Goal: Task Accomplishment & Management: Use online tool/utility

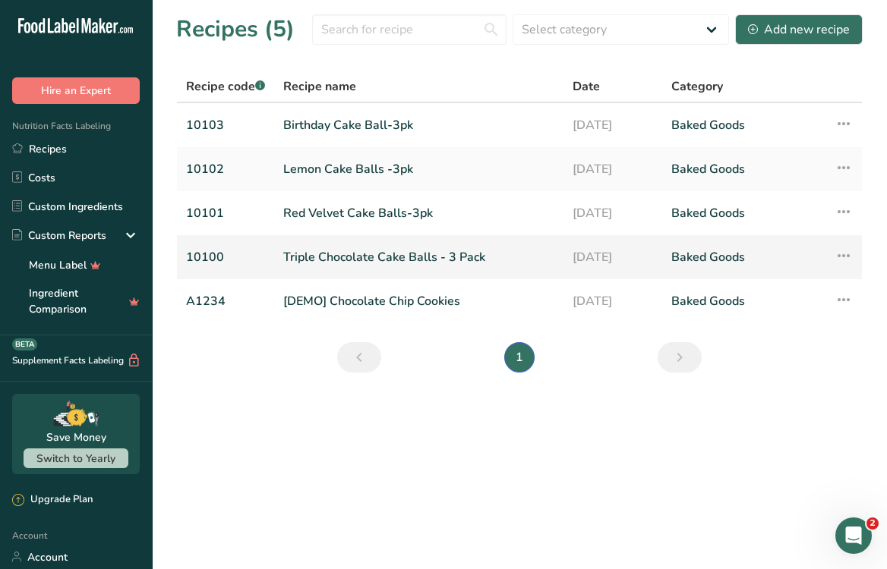
click at [366, 247] on link "Triple Chocolate Cake Balls - 3 Pack" at bounding box center [418, 257] width 271 height 32
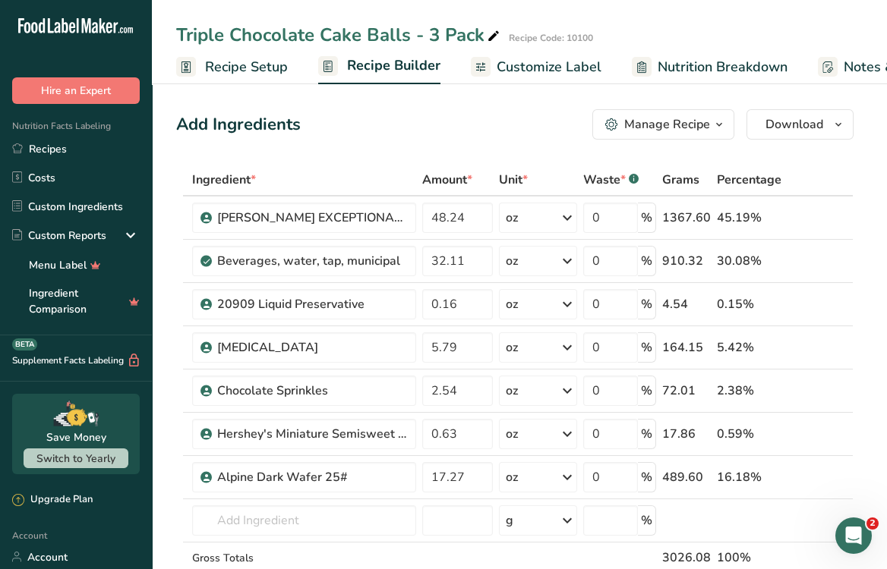
click at [683, 67] on span "Nutrition Breakdown" at bounding box center [722, 67] width 130 height 20
click at [573, 67] on span "Customize Label" at bounding box center [548, 67] width 105 height 20
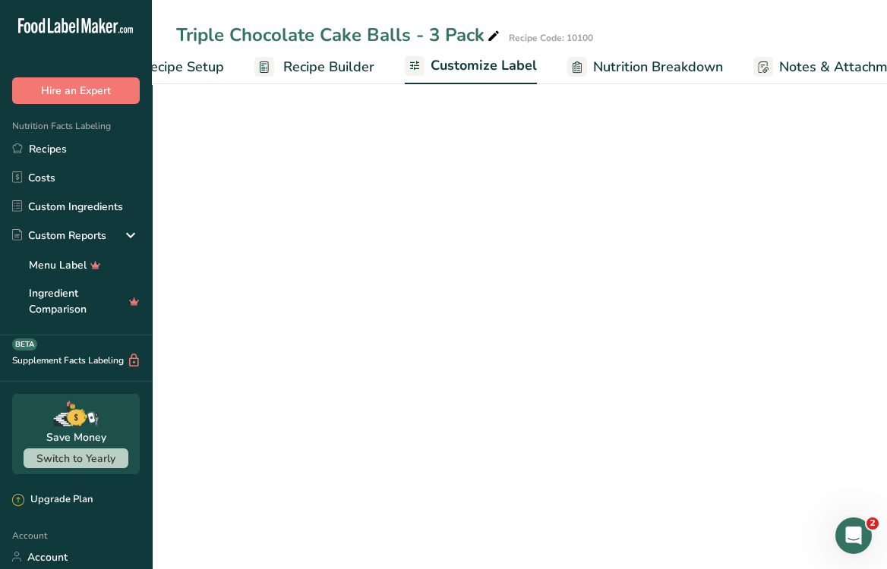
scroll to position [0, 268]
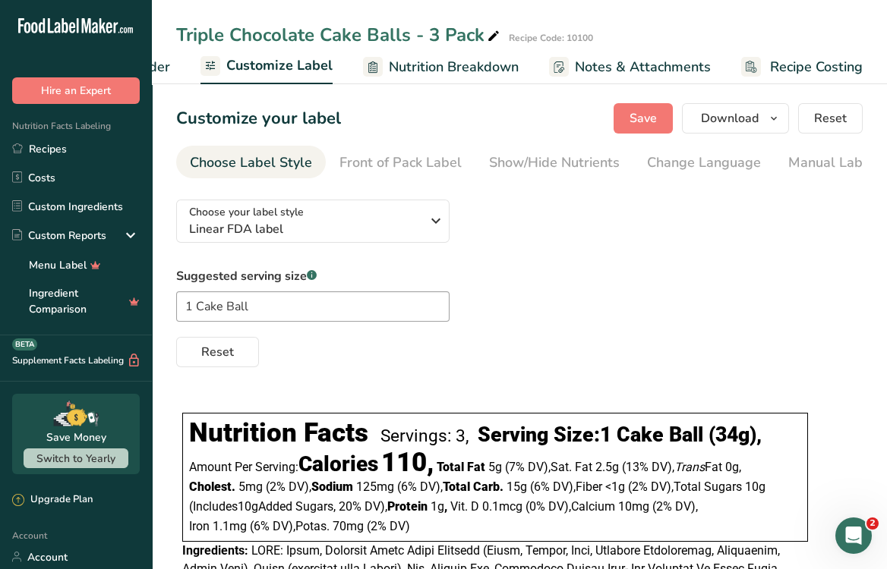
click at [295, 63] on span "Customize Label" at bounding box center [279, 65] width 106 height 20
click at [166, 65] on span "Recipe Builder" at bounding box center [124, 67] width 91 height 20
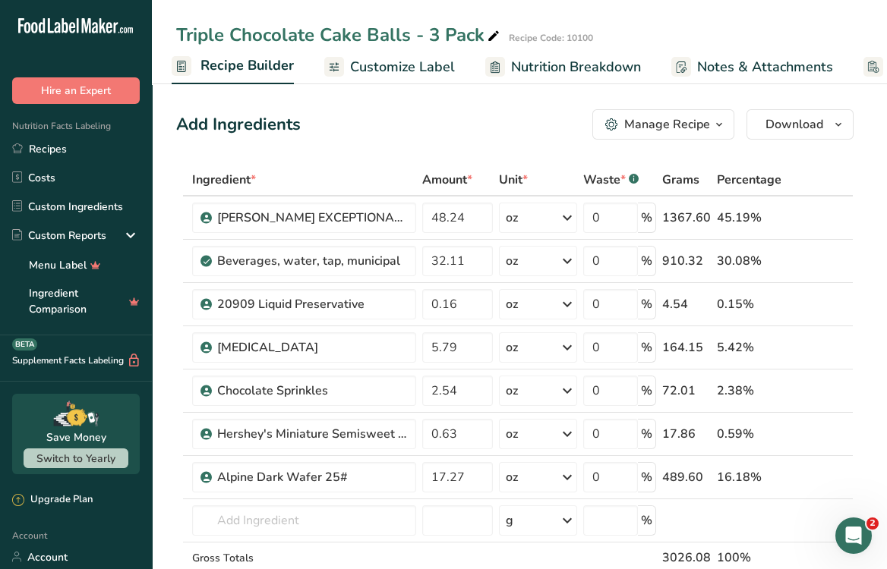
click at [364, 59] on span "Customize Label" at bounding box center [402, 67] width 105 height 20
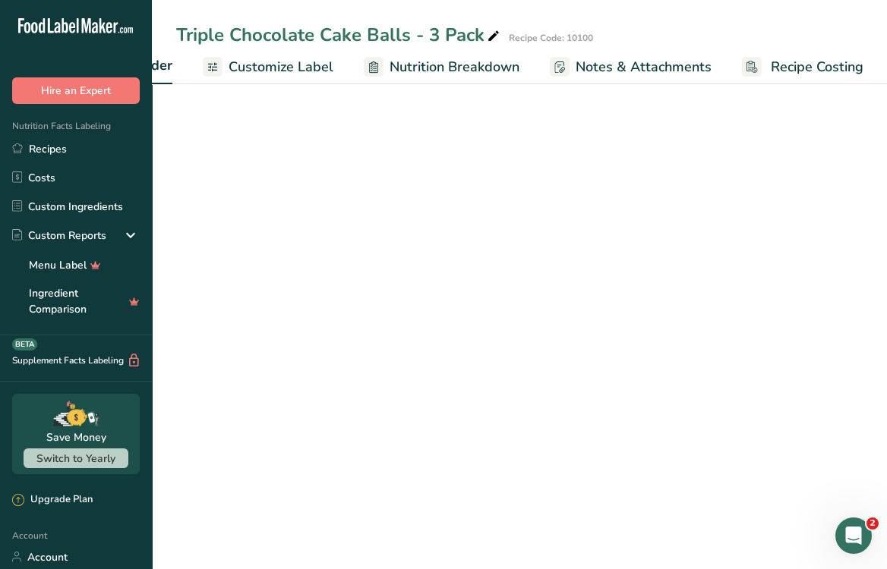
scroll to position [0, 268]
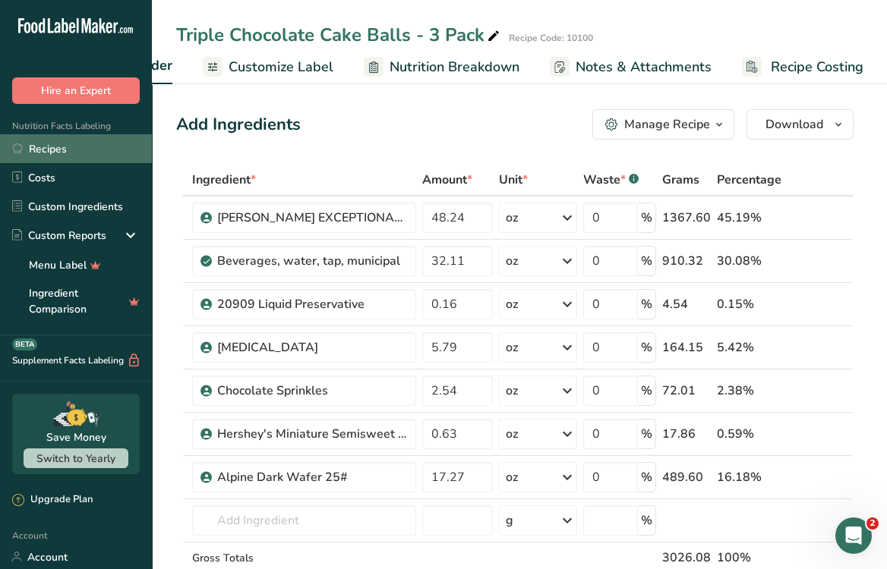
click at [58, 155] on link "Recipes" at bounding box center [76, 148] width 152 height 29
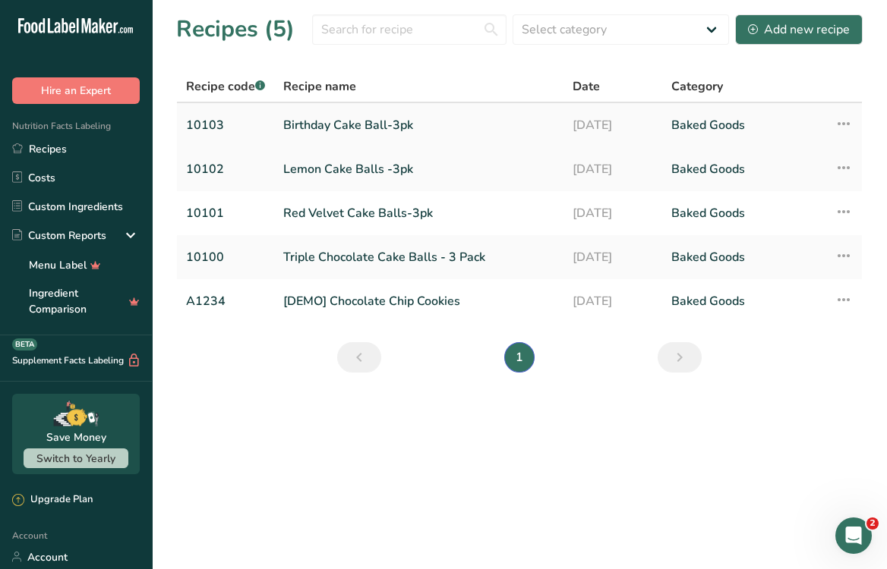
click at [335, 121] on link "Birthday Cake Ball-3pk" at bounding box center [418, 125] width 271 height 32
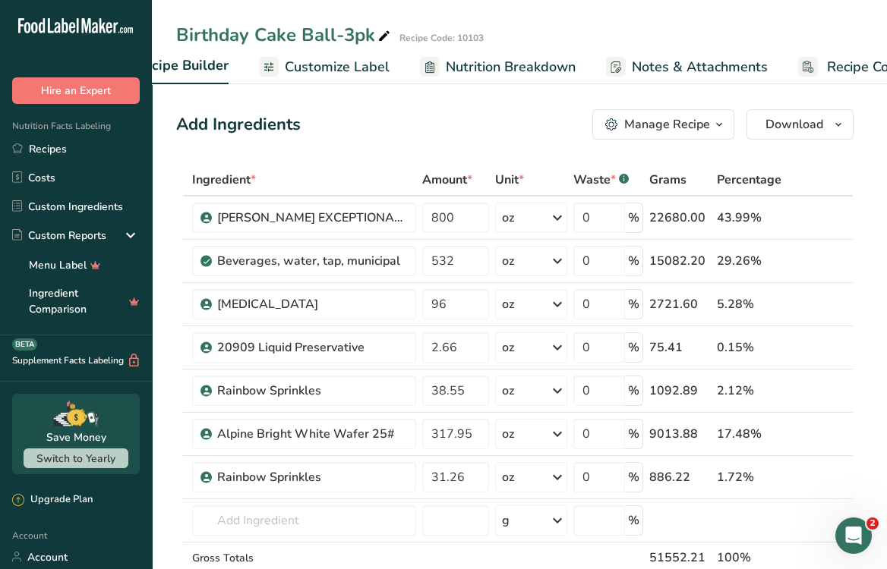
scroll to position [0, 153]
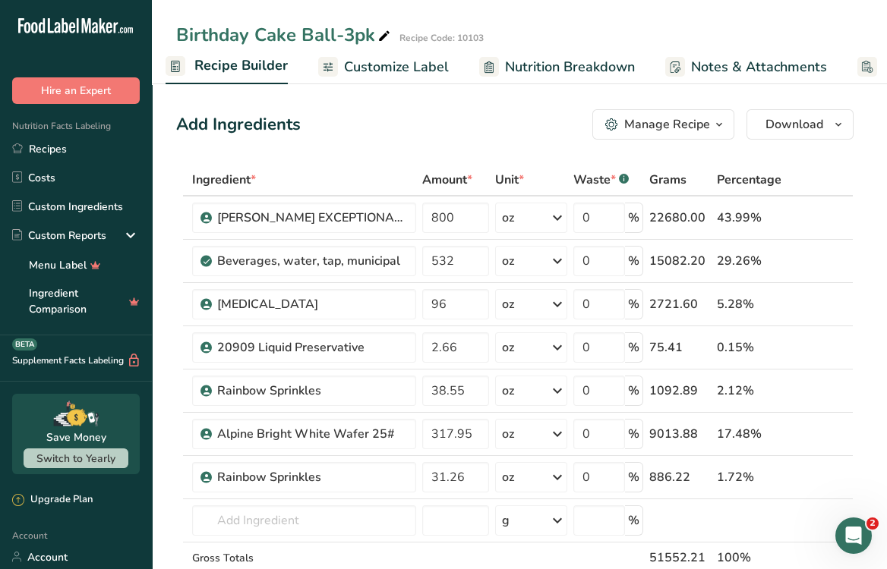
click at [405, 65] on span "Customize Label" at bounding box center [396, 67] width 105 height 20
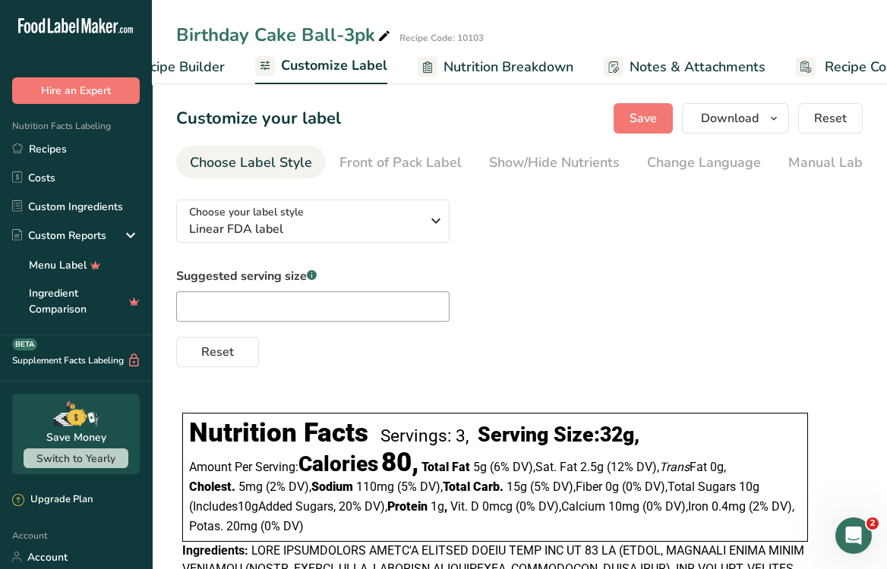
scroll to position [0, 268]
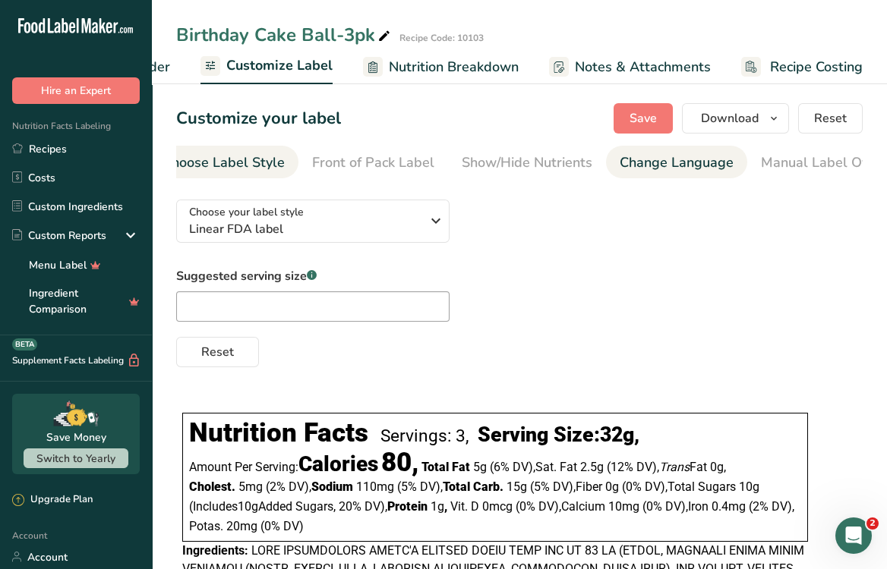
click at [660, 153] on div "Change Language" at bounding box center [676, 163] width 114 height 20
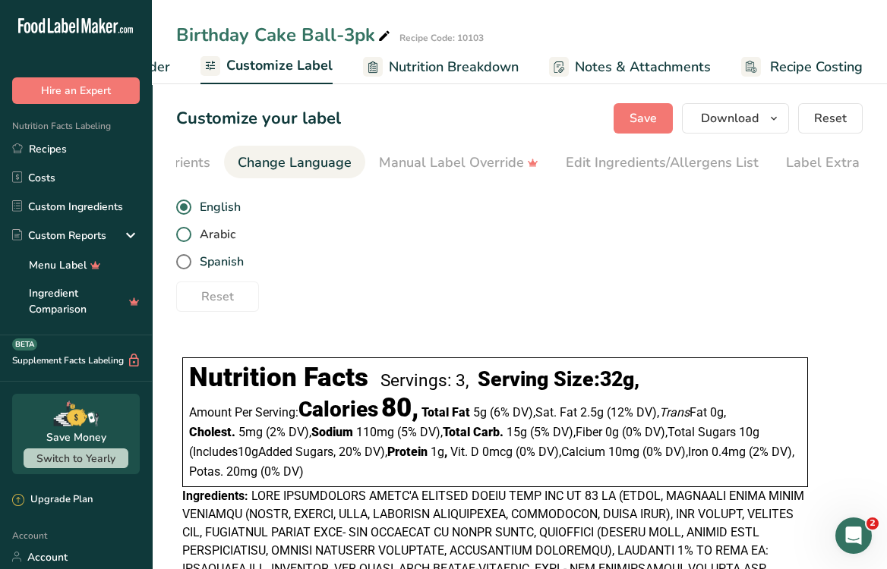
scroll to position [0, 435]
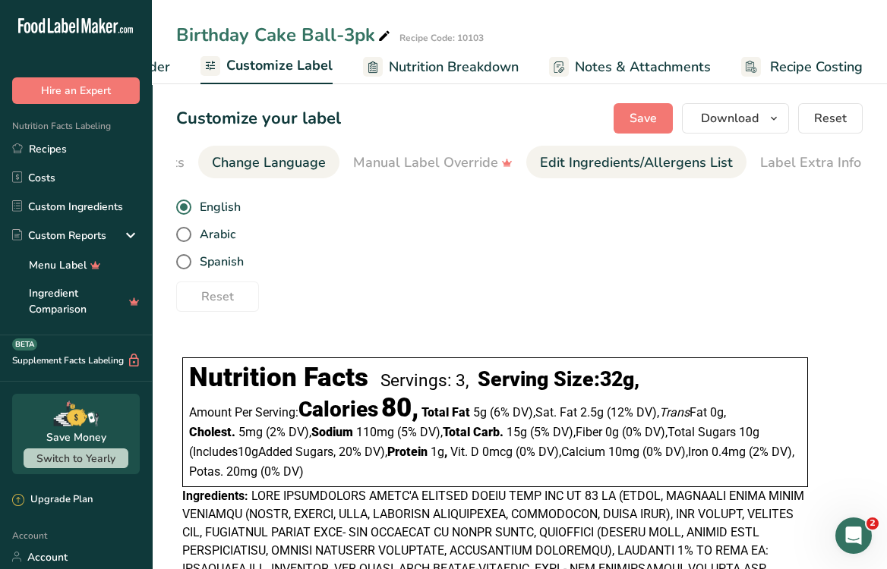
click at [604, 159] on div "Edit Ingredients/Allergens List" at bounding box center [636, 163] width 193 height 20
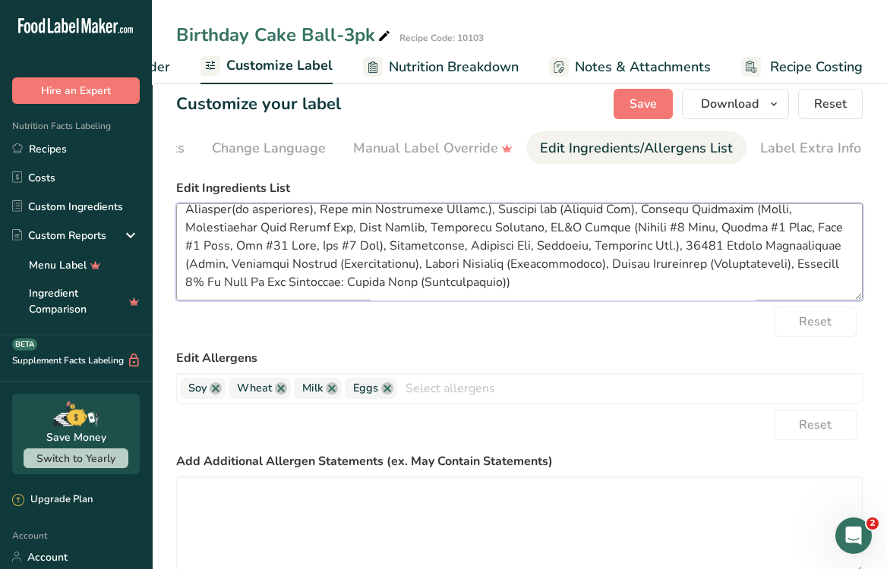
scroll to position [0, 0]
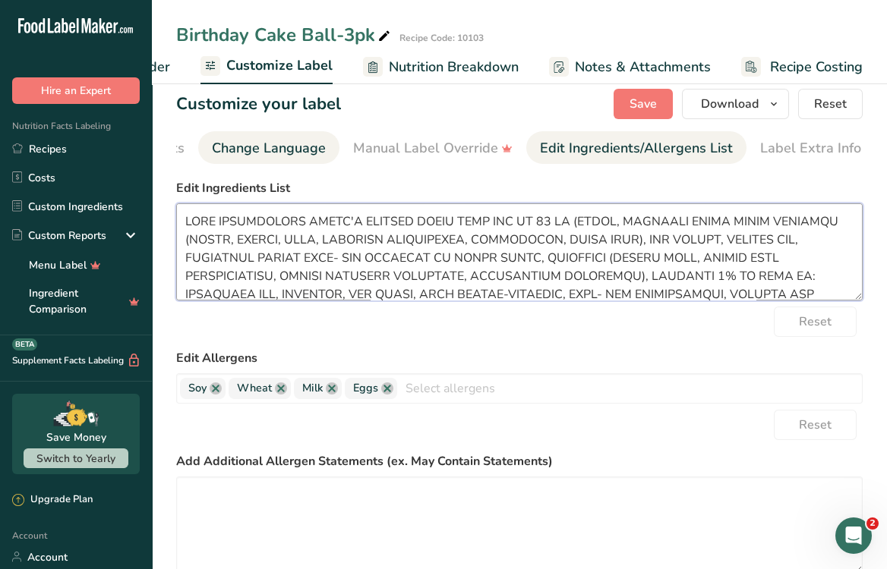
drag, startPoint x: 455, startPoint y: 289, endPoint x: 205, endPoint y: 162, distance: 280.7
paste textarea "CAKE: Sugar, enriched wheat flour bleached (flour, [MEDICAL_DATA], iron, [MEDIC…"
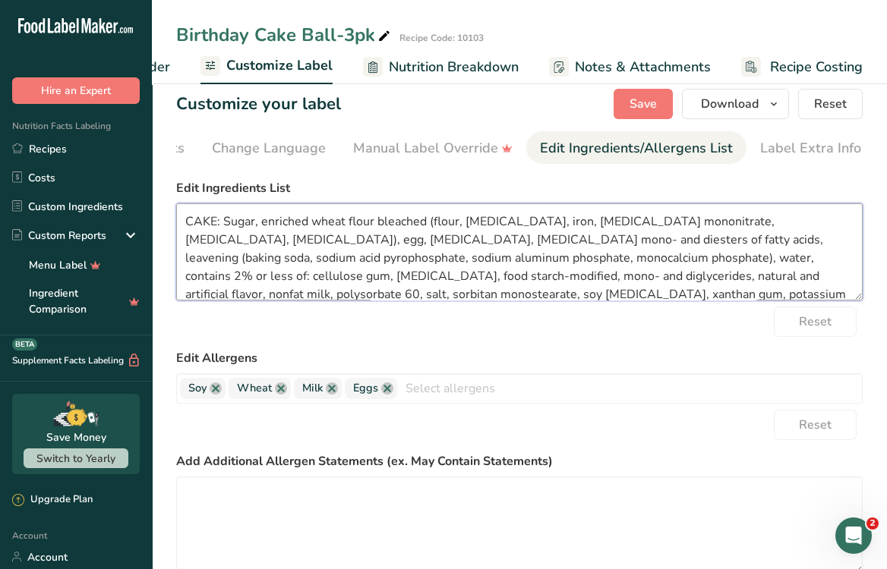
scroll to position [93, 0]
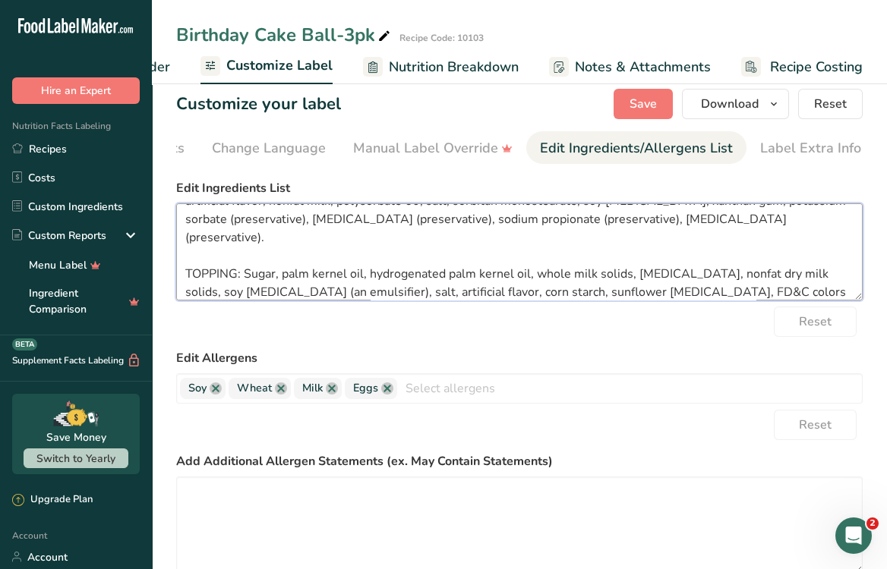
click at [179, 254] on textarea "CAKE: Sugar, enriched wheat flour bleached (flour, [MEDICAL_DATA], iron, [MEDIC…" at bounding box center [519, 251] width 686 height 97
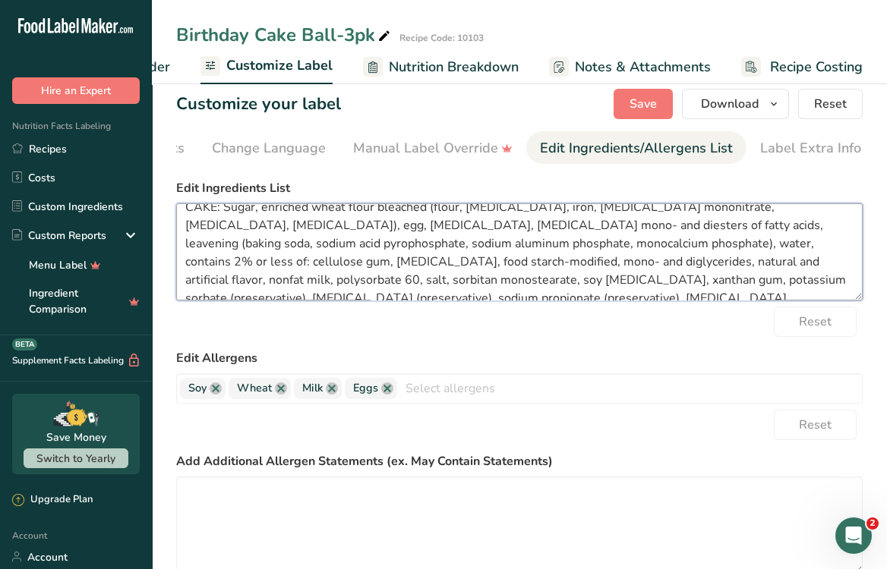
scroll to position [16, 0]
type textarea "CAKE: Sugar, enriched wheat flour bleached (flour, [MEDICAL_DATA], iron, [MEDIC…"
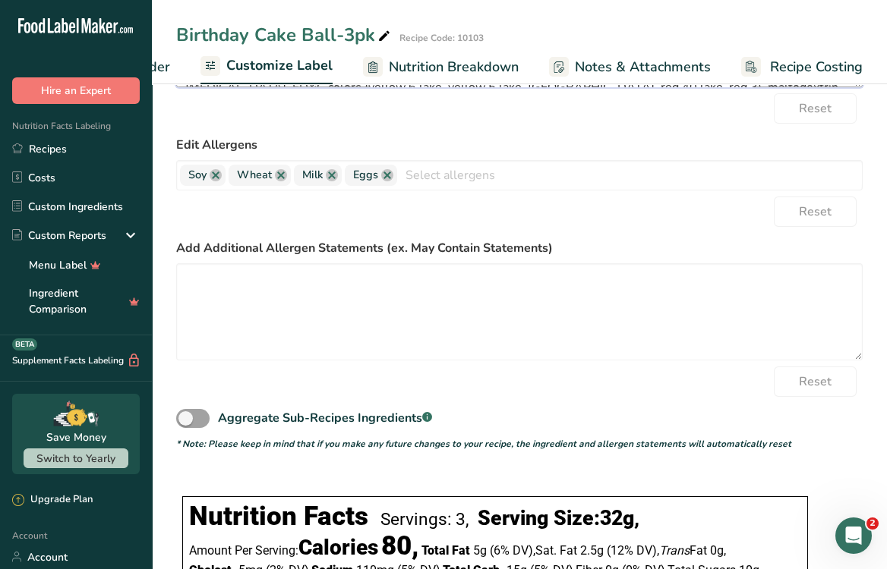
scroll to position [0, 0]
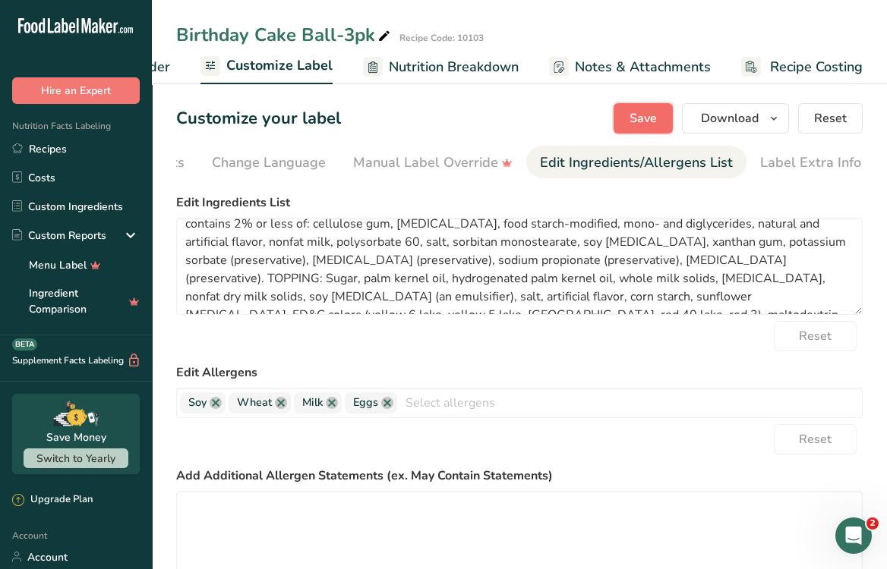
click at [640, 112] on span "Save" at bounding box center [642, 118] width 27 height 18
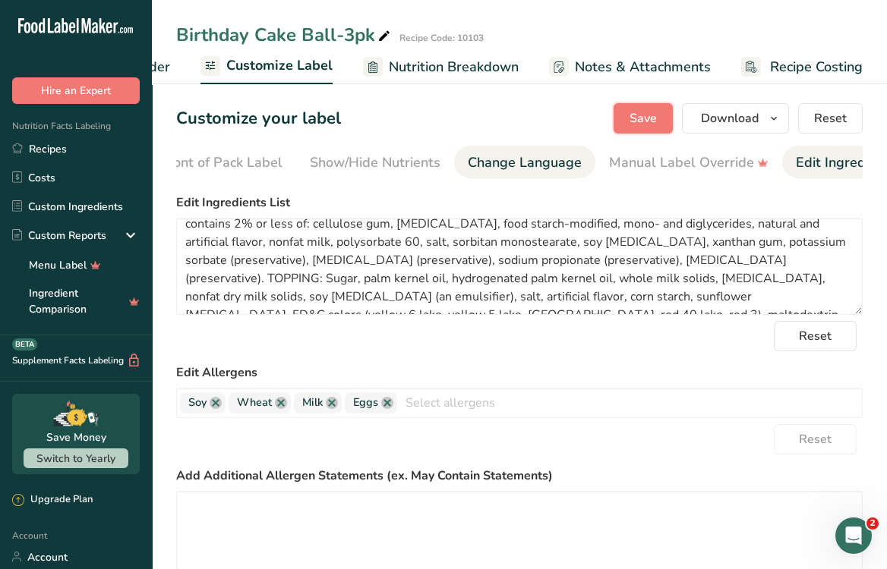
scroll to position [0, 200]
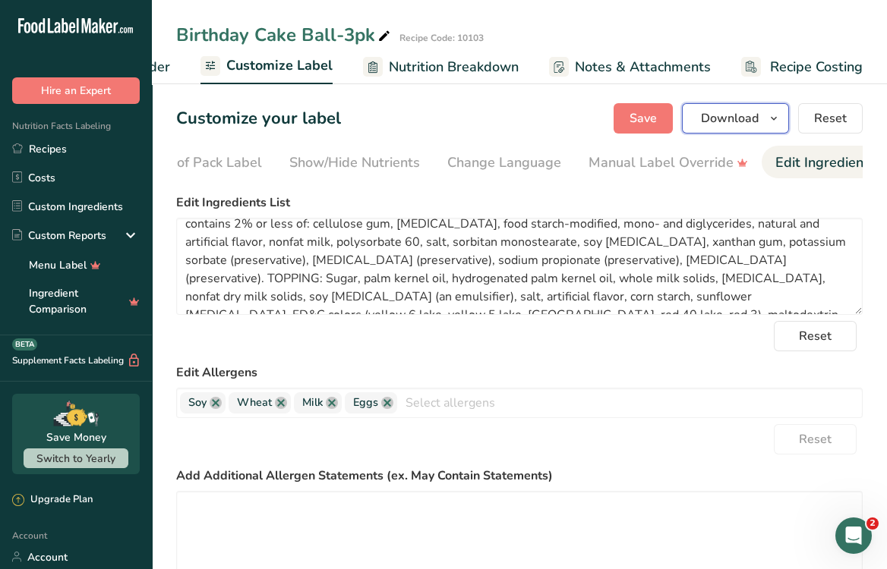
click at [759, 122] on button "Download" at bounding box center [735, 118] width 107 height 30
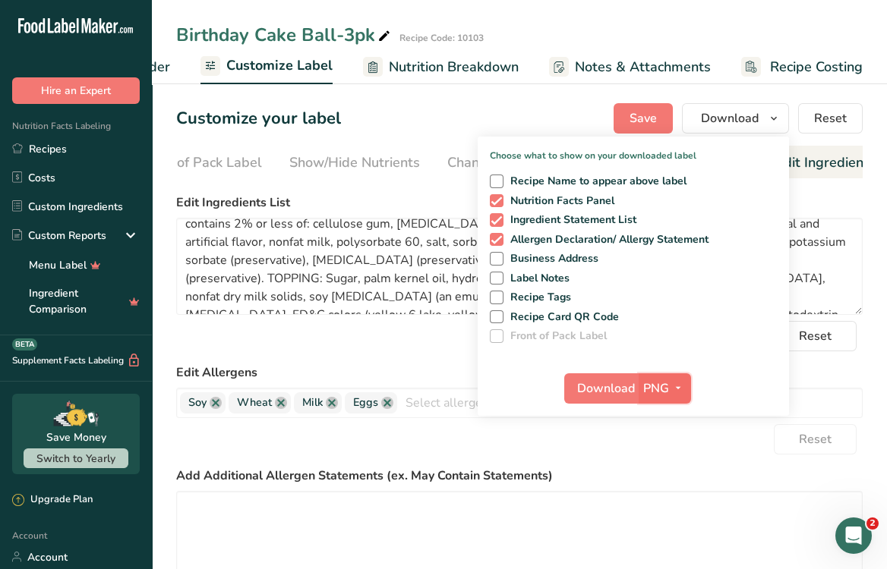
click at [657, 377] on button "PNG" at bounding box center [664, 388] width 52 height 30
click at [591, 380] on span "Download" at bounding box center [606, 389] width 58 height 18
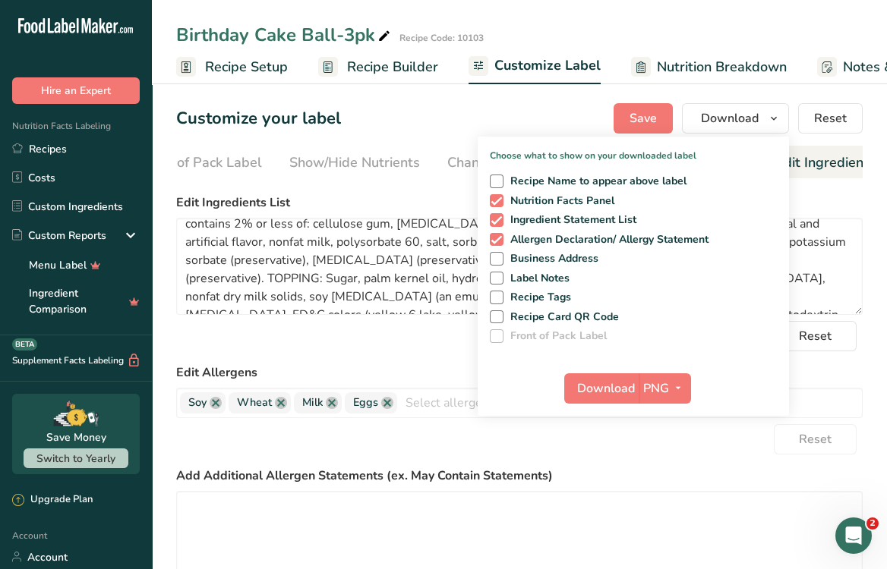
click at [246, 64] on span "Recipe Setup" at bounding box center [246, 67] width 83 height 20
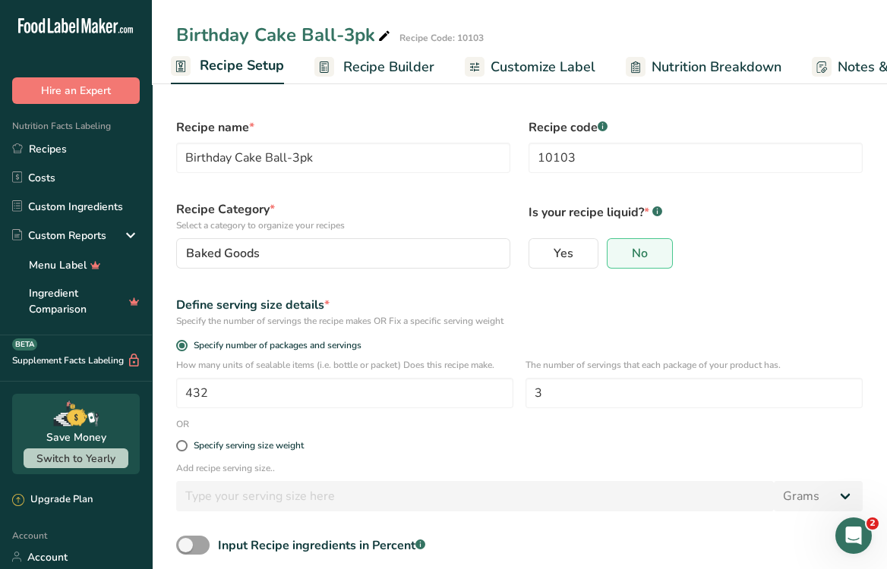
click at [367, 61] on span "Recipe Builder" at bounding box center [388, 67] width 91 height 20
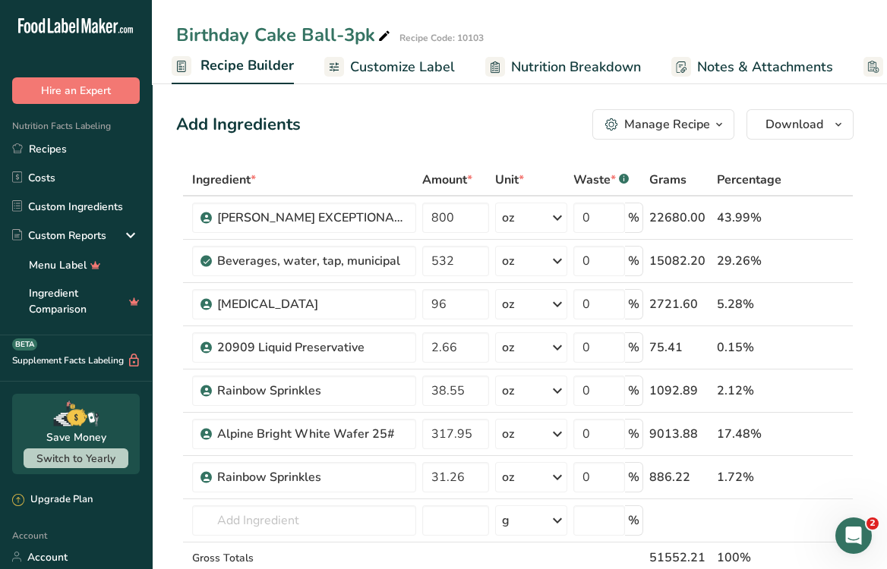
click at [369, 71] on span "Customize Label" at bounding box center [402, 67] width 105 height 20
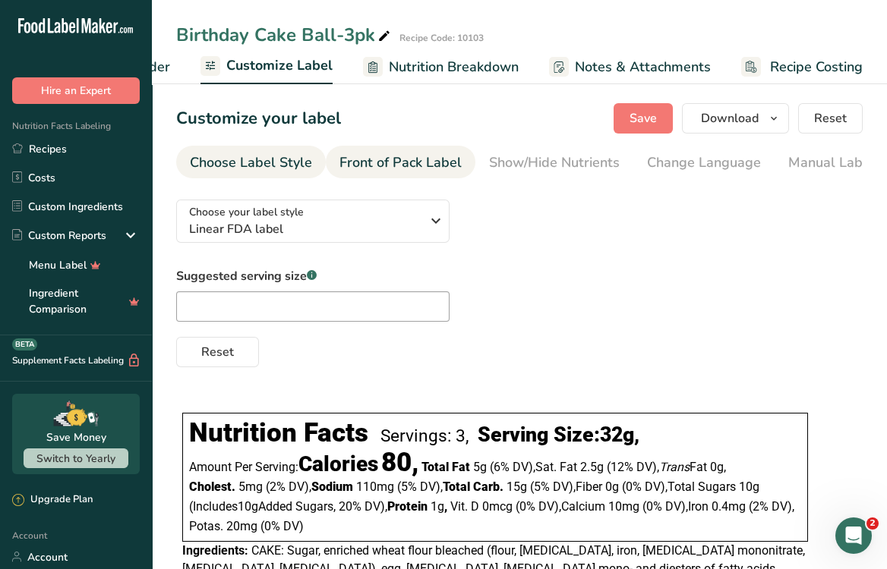
click at [405, 161] on div "Front of Pack Label" at bounding box center [400, 163] width 122 height 20
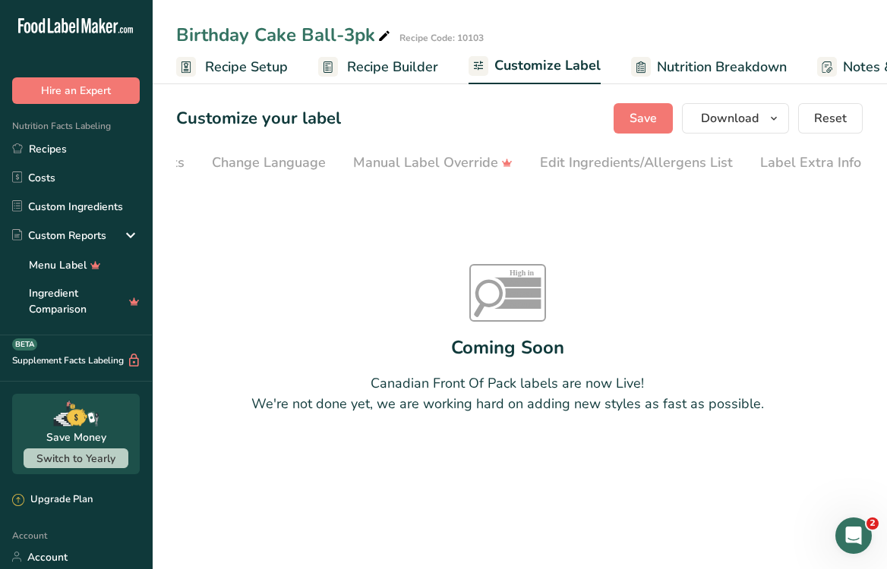
click at [261, 58] on span "Recipe Setup" at bounding box center [246, 67] width 83 height 20
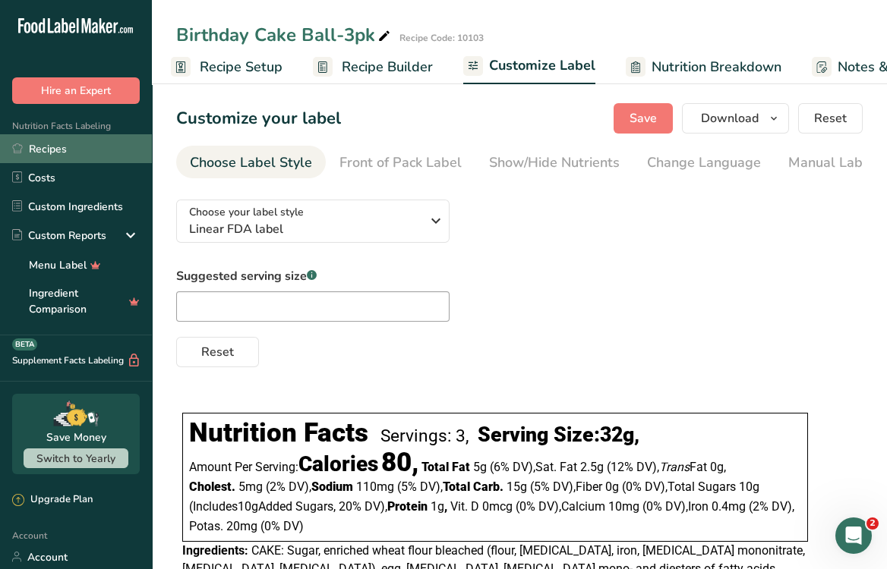
click at [57, 145] on link "Recipes" at bounding box center [76, 148] width 152 height 29
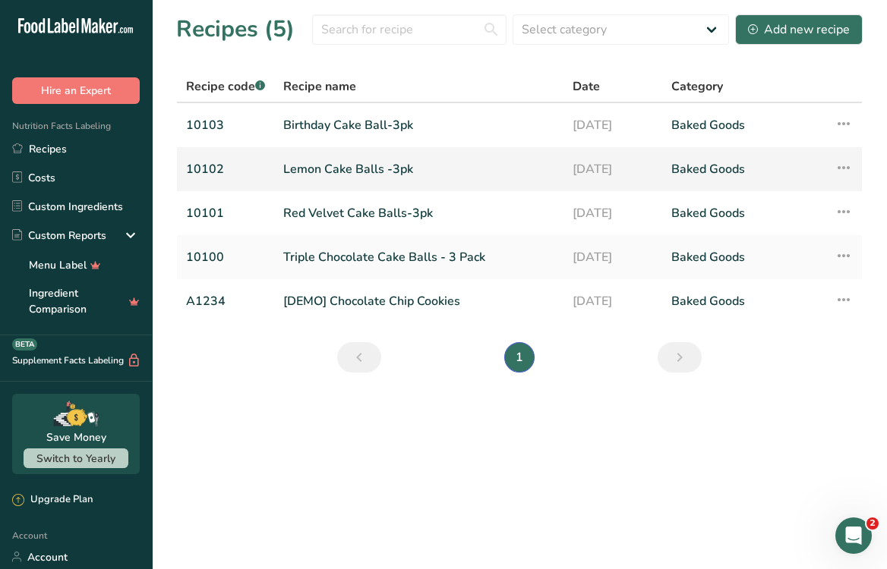
click at [328, 175] on link "Lemon Cake Balls -3pk" at bounding box center [418, 169] width 271 height 32
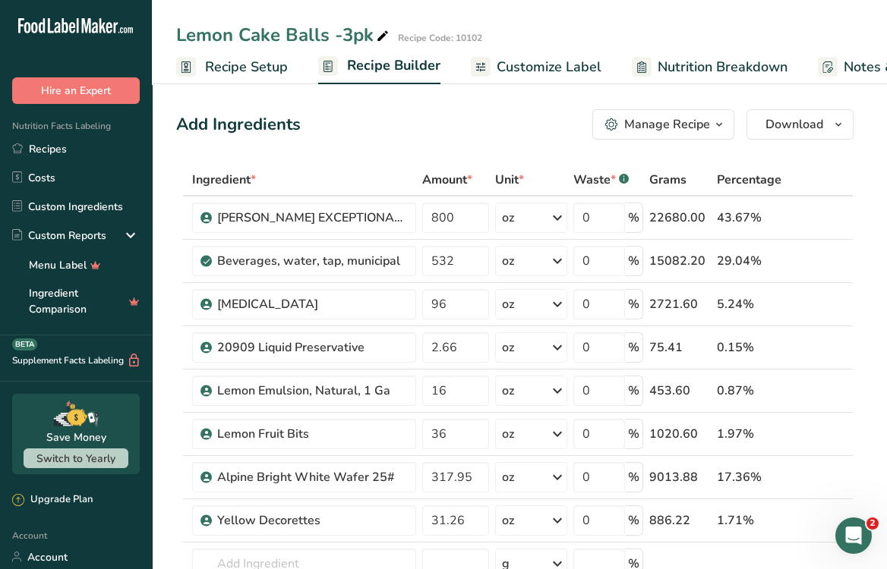
click at [258, 61] on span "Recipe Setup" at bounding box center [246, 67] width 83 height 20
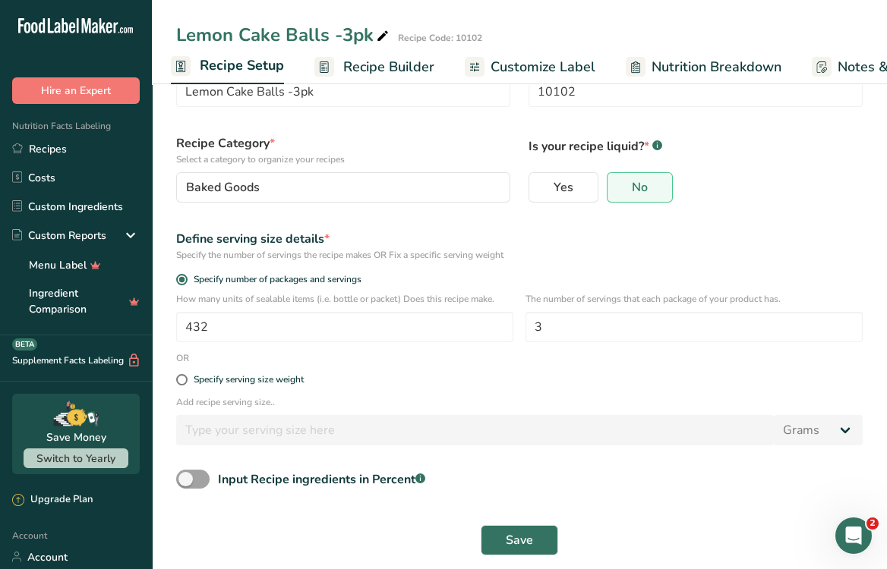
scroll to position [57, 0]
